Goal: Entertainment & Leisure: Consume media (video, audio)

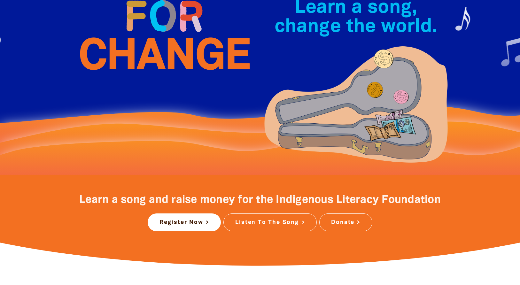
scroll to position [132, 0]
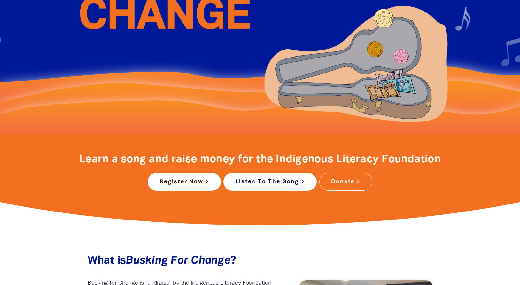
click at [256, 180] on link "Listen To The Song >" at bounding box center [269, 182] width 93 height 18
click at [264, 178] on link "Listen To The Song >" at bounding box center [269, 182] width 93 height 18
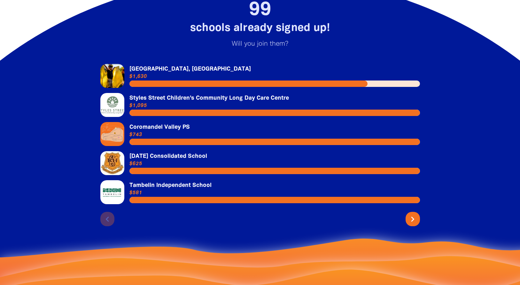
scroll to position [1368, 0]
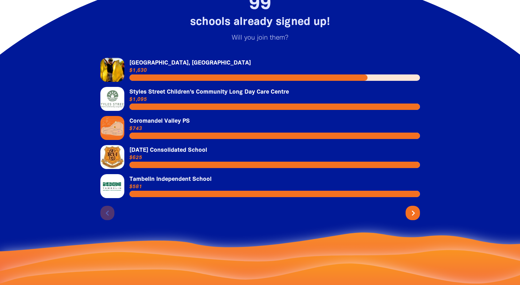
click at [416, 208] on icon "chevron_right" at bounding box center [413, 213] width 10 height 10
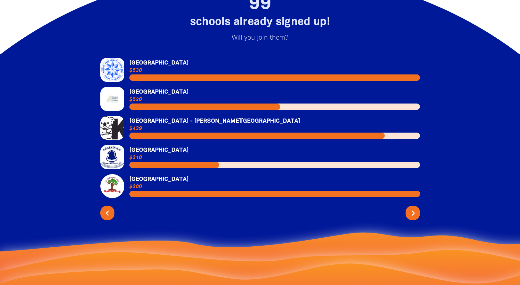
click at [416, 208] on icon "chevron_right" at bounding box center [413, 213] width 10 height 10
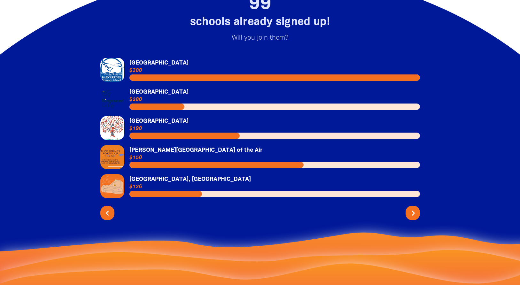
click at [416, 208] on icon "chevron_right" at bounding box center [413, 213] width 10 height 10
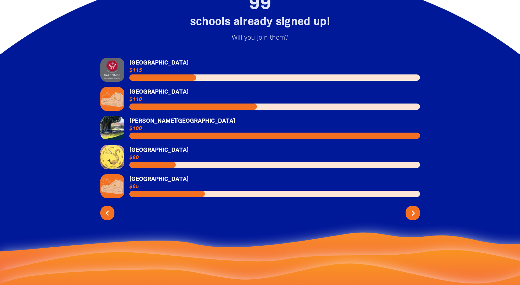
click at [416, 208] on icon "chevron_right" at bounding box center [413, 213] width 10 height 10
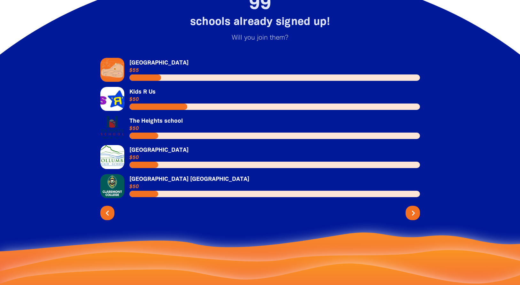
click at [416, 208] on icon "chevron_right" at bounding box center [413, 213] width 10 height 10
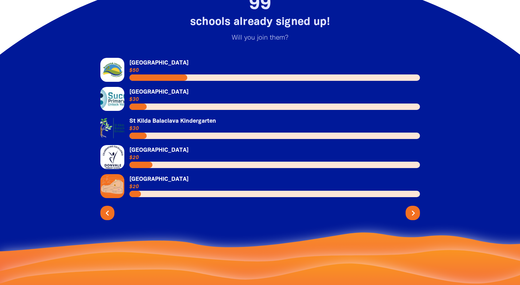
click at [416, 208] on icon "chevron_right" at bounding box center [413, 213] width 10 height 10
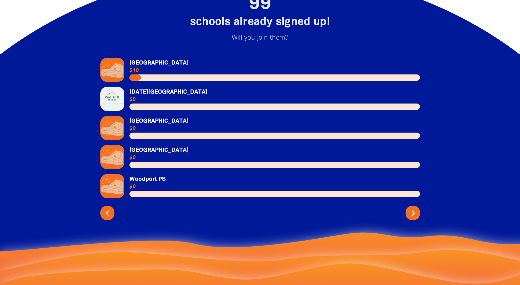
click at [416, 208] on icon "chevron_right" at bounding box center [413, 213] width 10 height 10
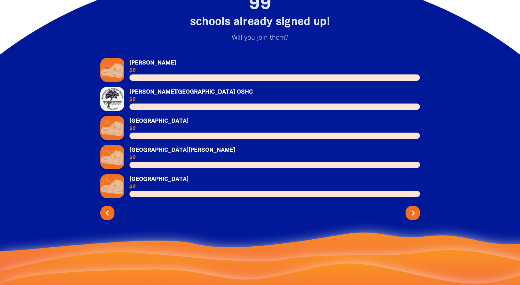
click at [416, 208] on icon "chevron_right" at bounding box center [413, 213] width 10 height 10
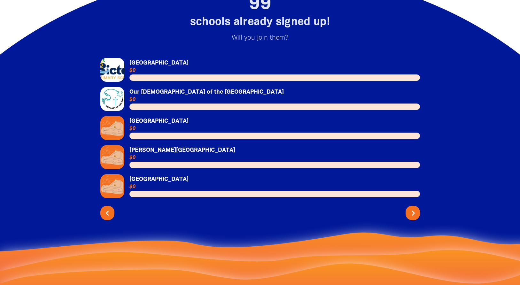
click at [416, 208] on icon "chevron_right" at bounding box center [413, 213] width 10 height 10
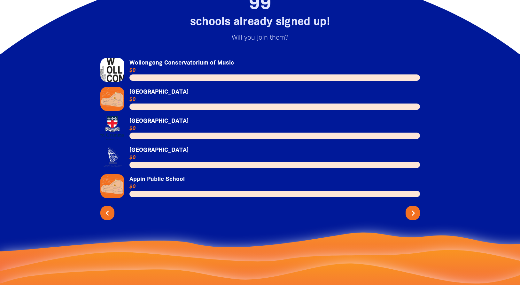
click at [416, 208] on icon "chevron_right" at bounding box center [413, 213] width 10 height 10
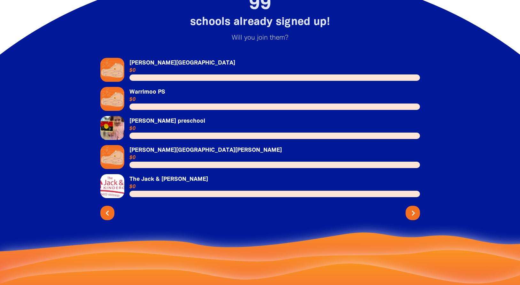
click at [416, 208] on icon "chevron_right" at bounding box center [413, 213] width 10 height 10
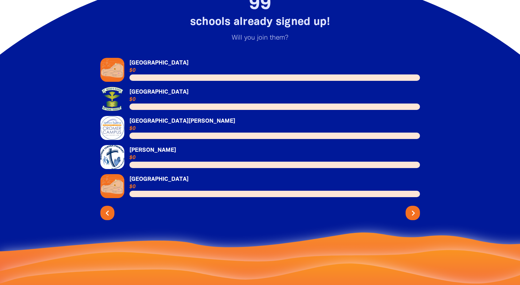
click at [416, 208] on icon "chevron_right" at bounding box center [413, 213] width 10 height 10
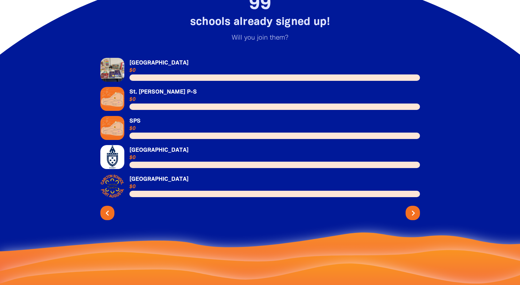
click at [416, 208] on icon "chevron_right" at bounding box center [413, 213] width 10 height 10
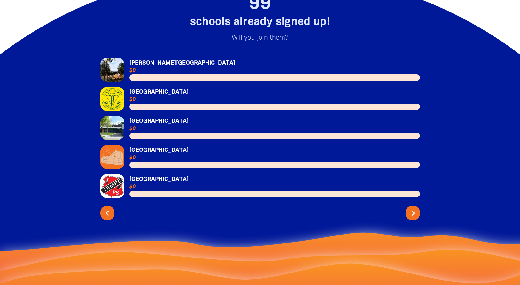
click at [416, 208] on icon "chevron_right" at bounding box center [413, 213] width 10 height 10
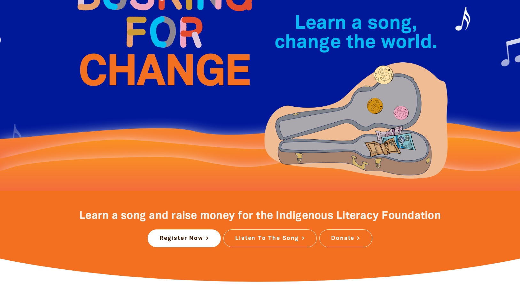
scroll to position [0, 0]
